Goal: Task Accomplishment & Management: Complete application form

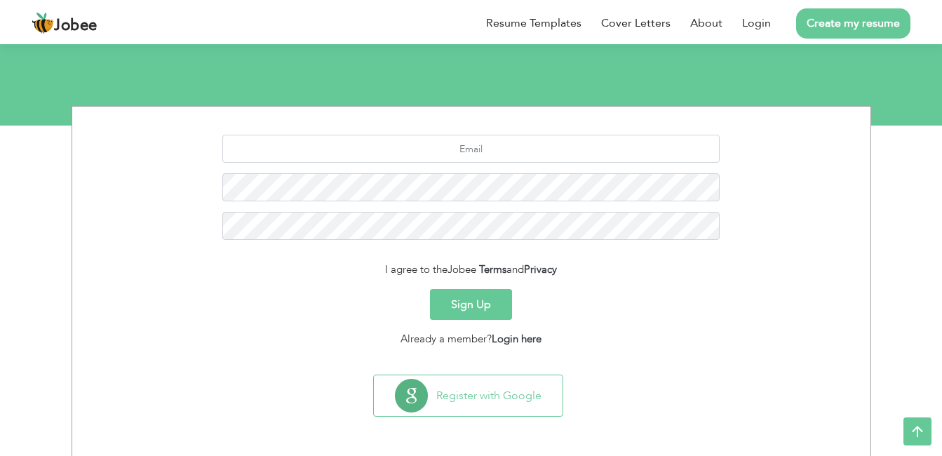
scroll to position [126, 0]
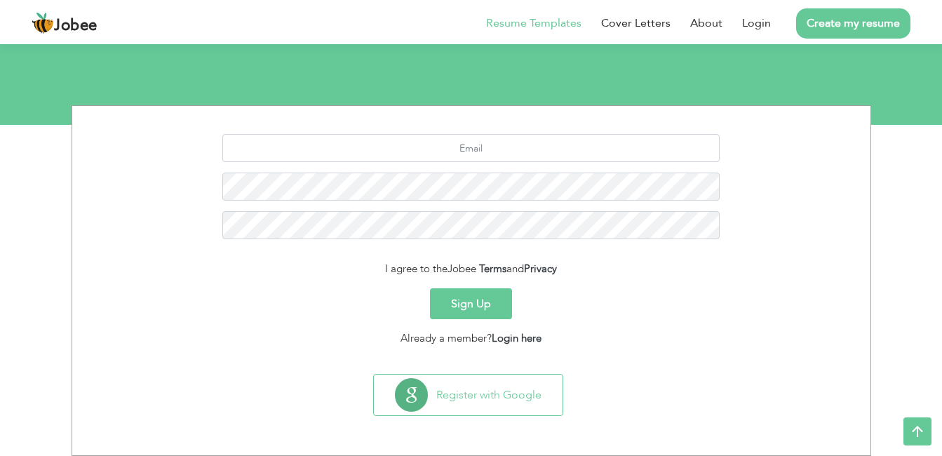
click at [519, 21] on link "Resume Templates" at bounding box center [533, 23] width 95 height 17
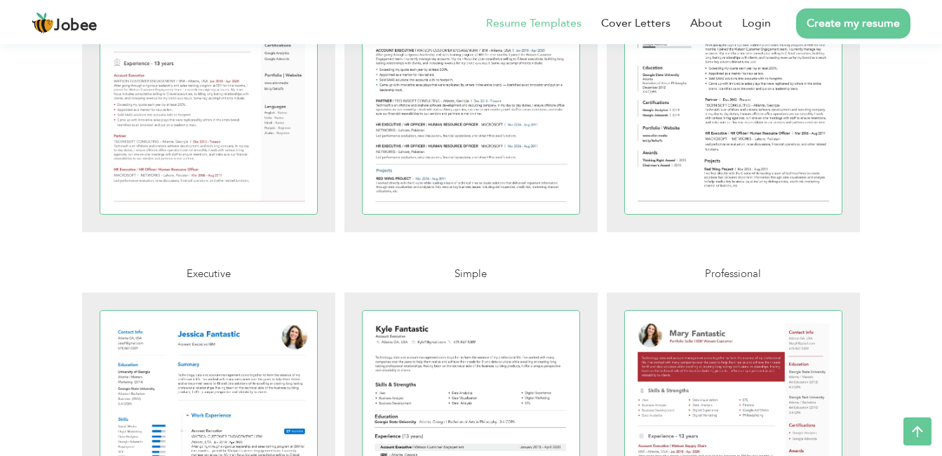
scroll to position [505, 0]
click at [880, 18] on link "Create my resume" at bounding box center [853, 23] width 114 height 30
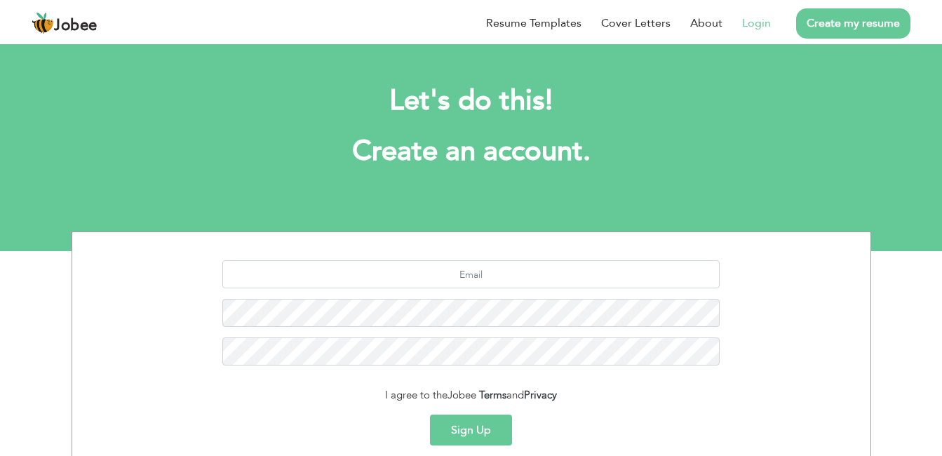
click at [750, 18] on link "Login" at bounding box center [756, 23] width 29 height 17
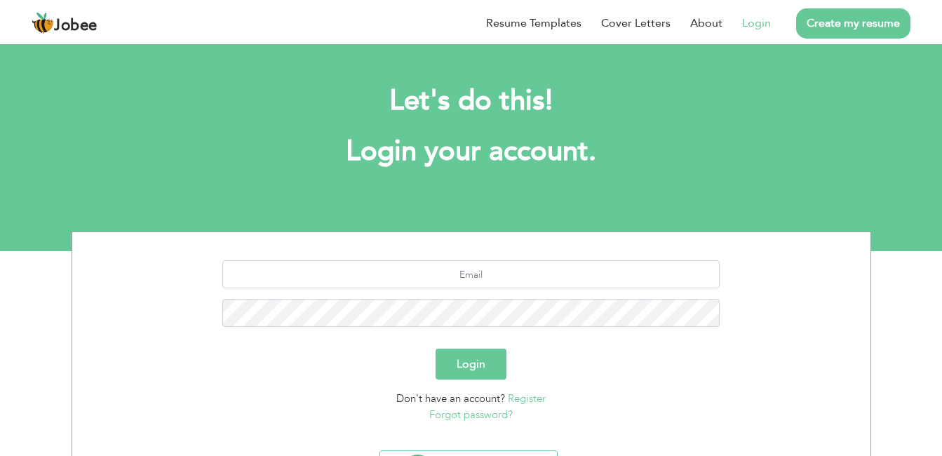
click at [616, 56] on section "Let's do this! Login your account. Login Don't have an account? Register Forgot…" at bounding box center [471, 146] width 942 height 210
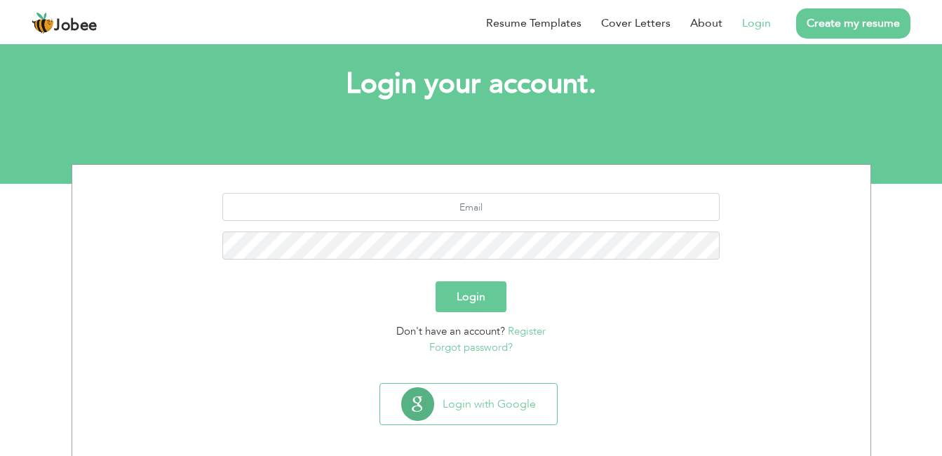
scroll to position [76, 0]
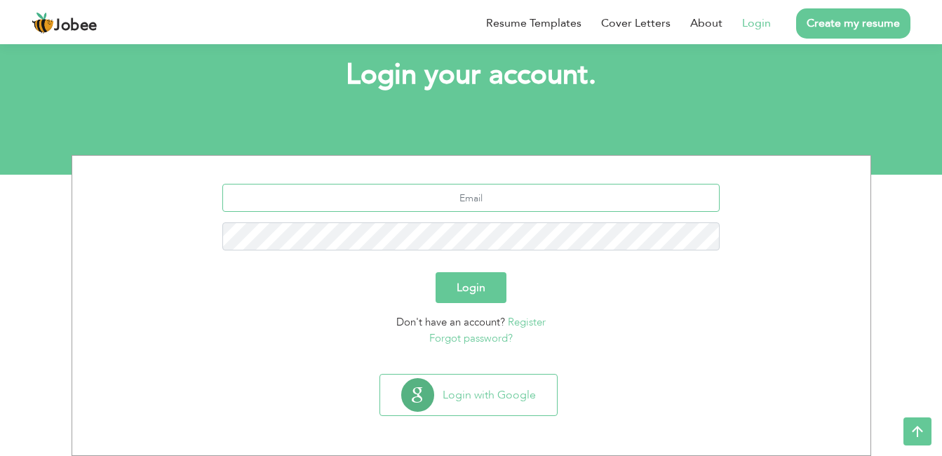
click at [517, 198] on input "text" at bounding box center [470, 198] width 497 height 28
type input "[EMAIL_ADDRESS][DOMAIN_NAME]"
click at [524, 320] on link "Register" at bounding box center [527, 322] width 38 height 14
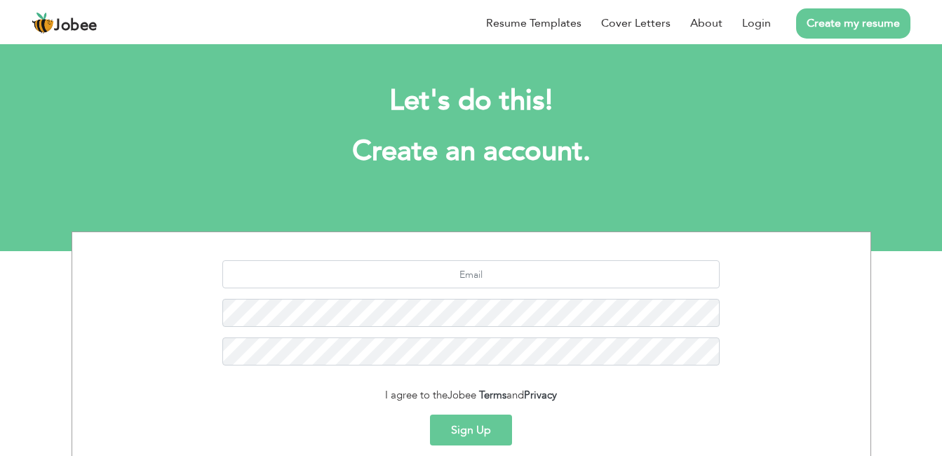
click at [475, 419] on button "Sign Up" at bounding box center [471, 429] width 82 height 31
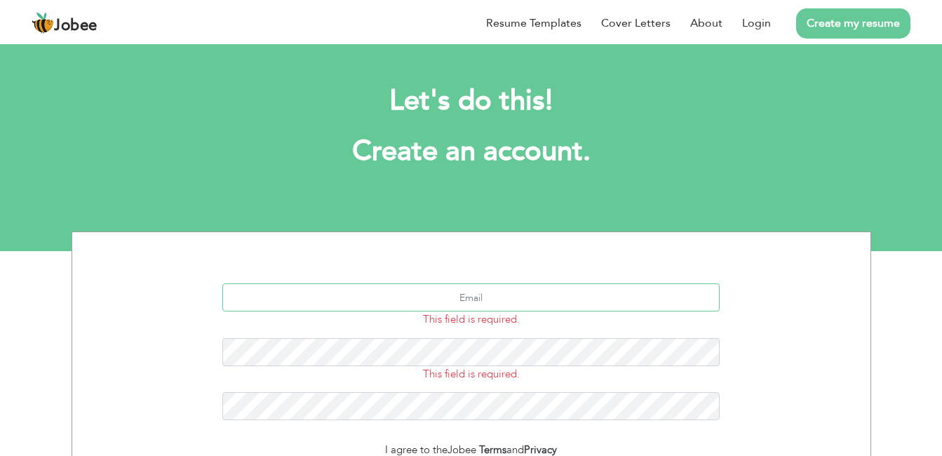
click at [512, 285] on input "text" at bounding box center [470, 297] width 497 height 28
type input "[EMAIL_ADDRESS][DOMAIN_NAME]"
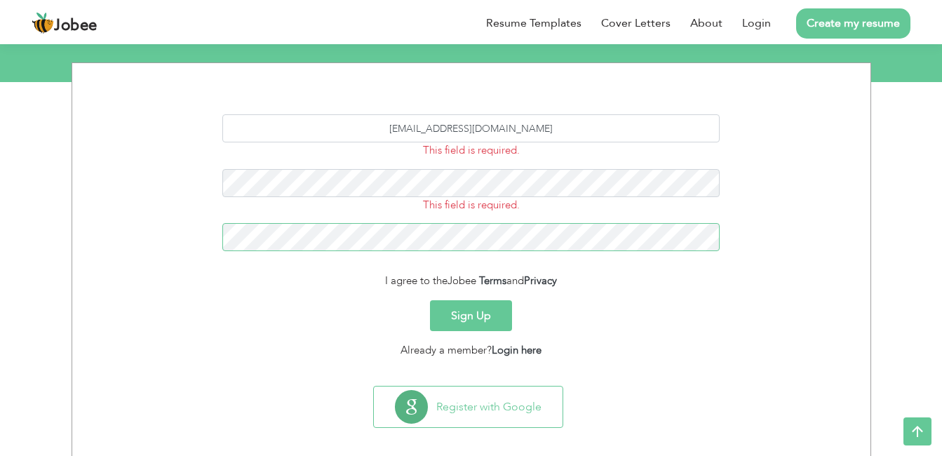
scroll to position [181, 0]
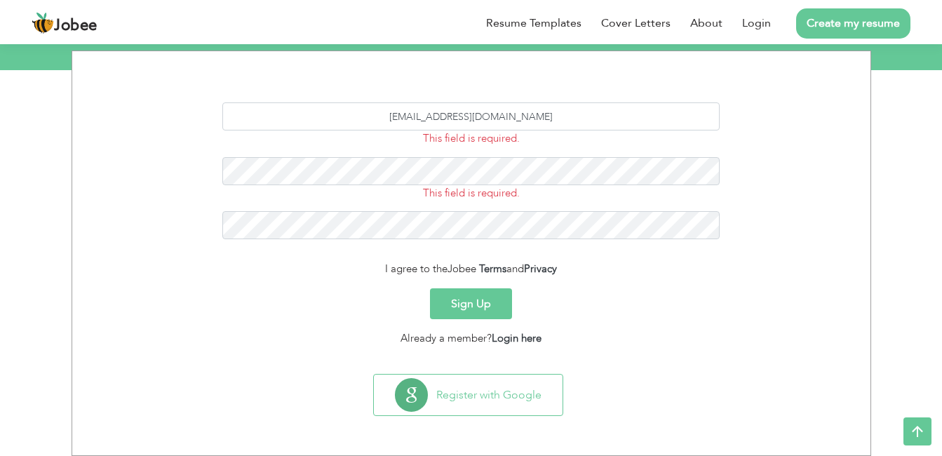
click at [475, 297] on button "Sign Up" at bounding box center [471, 303] width 82 height 31
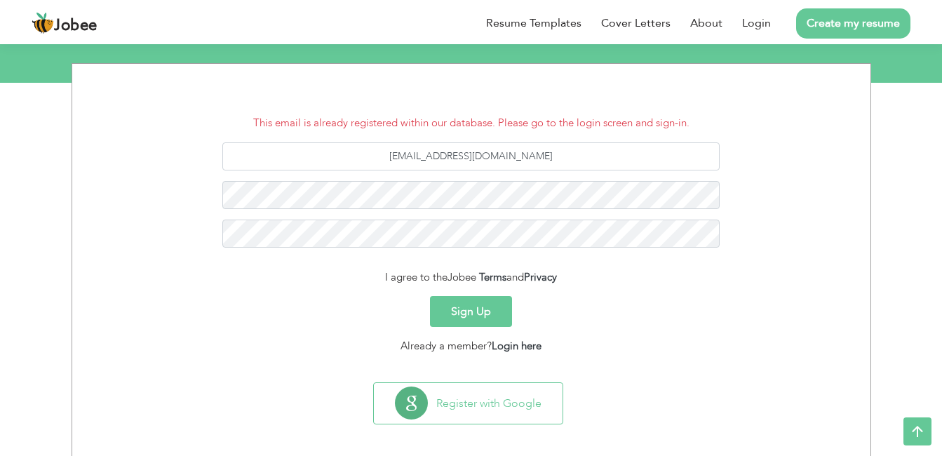
scroll to position [177, 0]
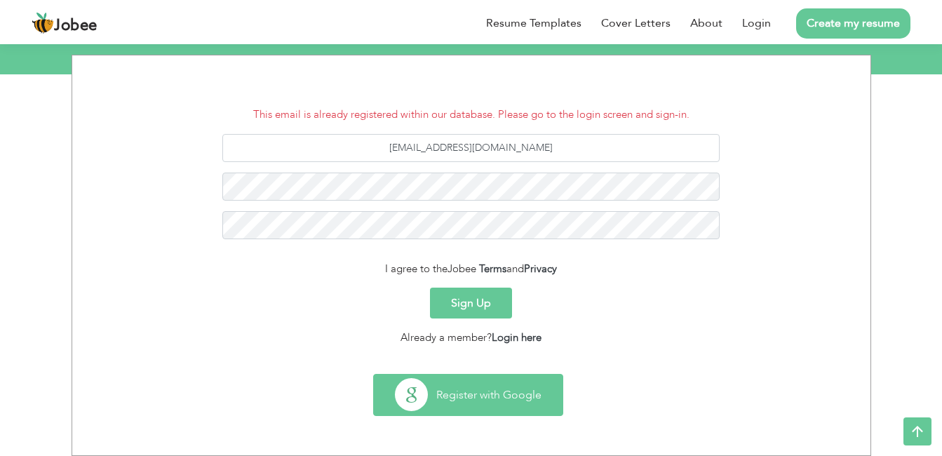
click at [414, 388] on button "Register with Google" at bounding box center [468, 394] width 189 height 41
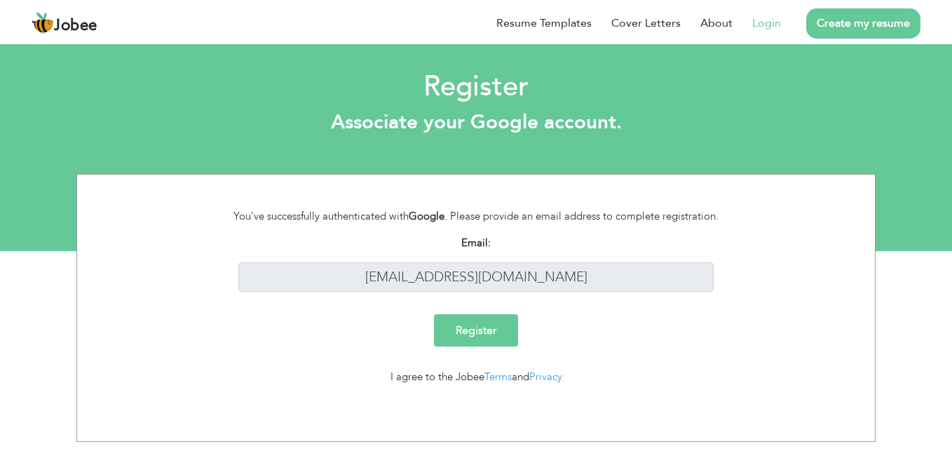
click at [842, 14] on link "Create my resume" at bounding box center [863, 23] width 114 height 30
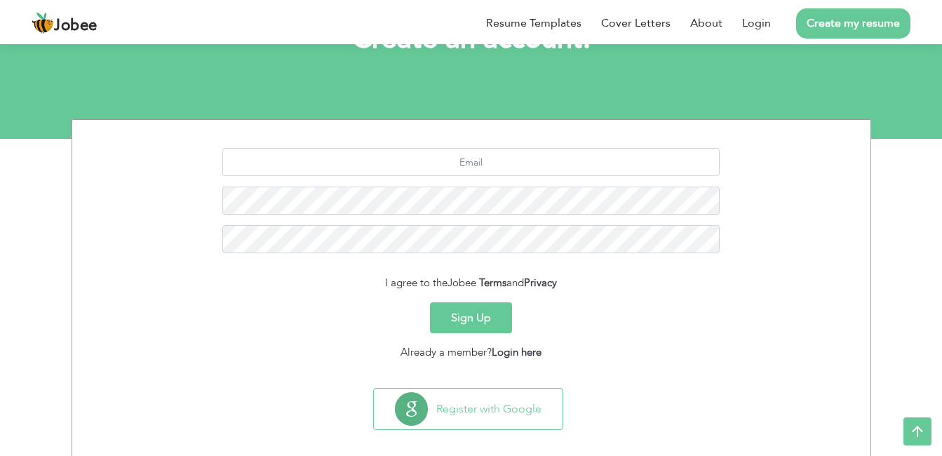
scroll to position [126, 0]
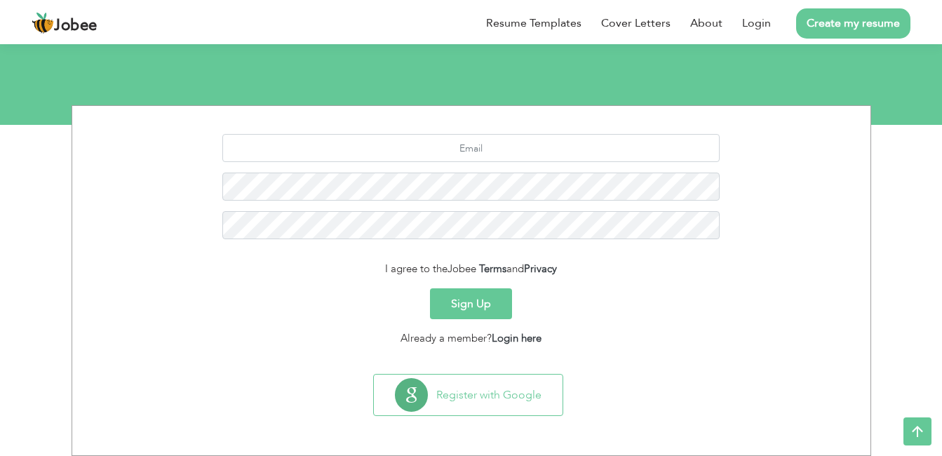
click at [462, 304] on button "Sign Up" at bounding box center [471, 303] width 82 height 31
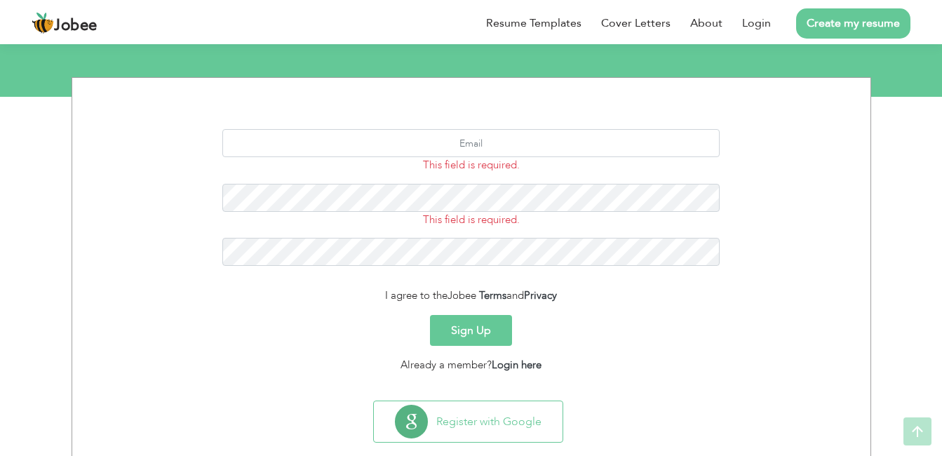
scroll to position [181, 0]
